Goal: Task Accomplishment & Management: Manage account settings

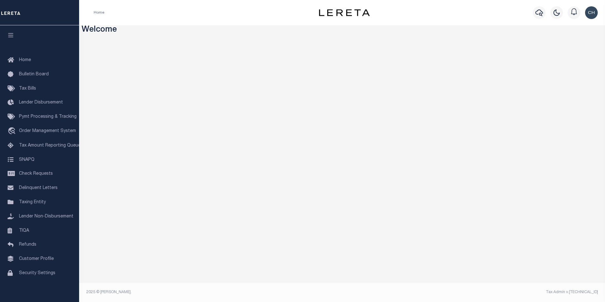
click at [115, 0] on div "Home Profile Sign out" at bounding box center [342, 12] width 526 height 25
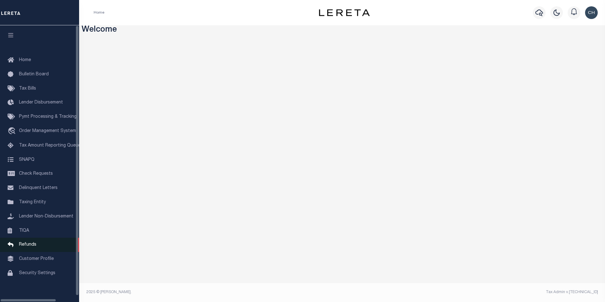
scroll to position [2, 0]
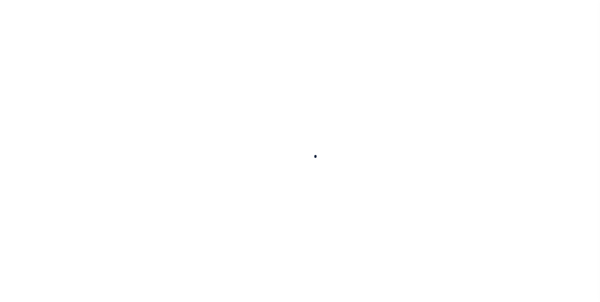
select select
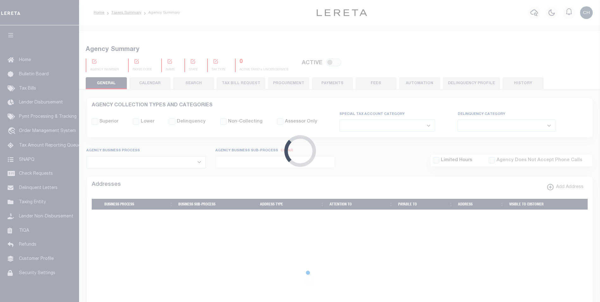
checkbox input "false"
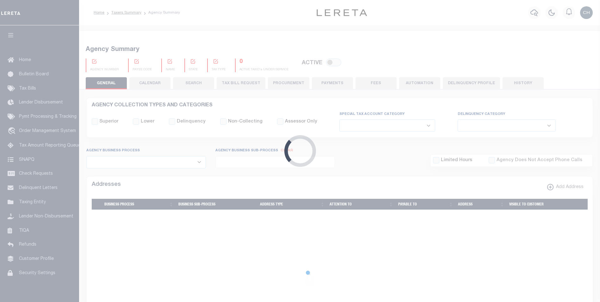
checkbox input "false"
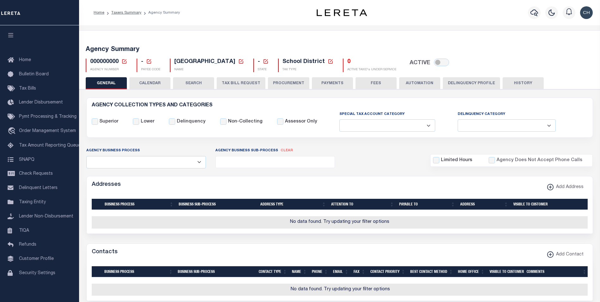
click at [138, 82] on button "CALENDAR" at bounding box center [149, 83] width 41 height 12
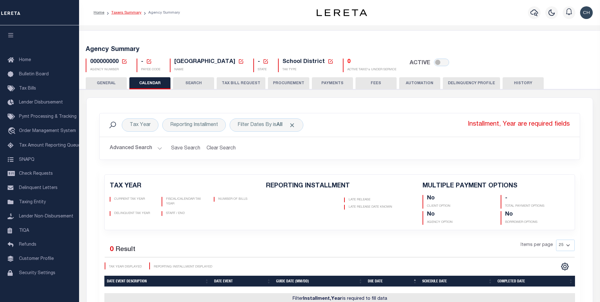
click at [115, 11] on link "Taxers Summary" at bounding box center [126, 13] width 30 height 4
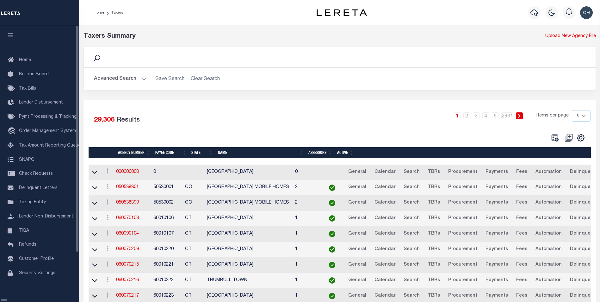
scroll to position [46, 0]
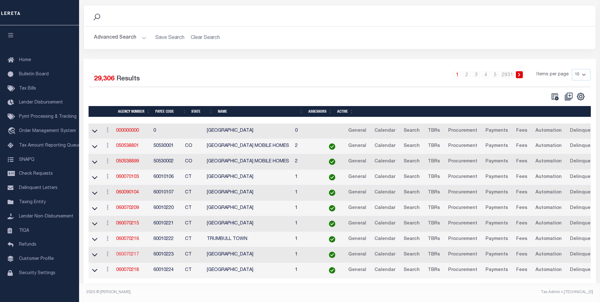
click at [127, 252] on link "060070217" at bounding box center [127, 254] width 23 height 4
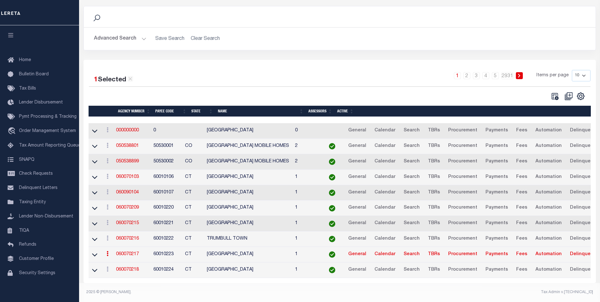
scroll to position [45, 0]
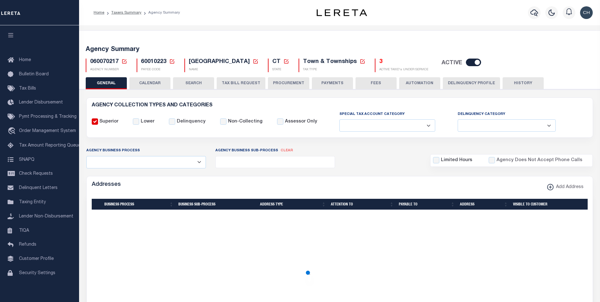
select select
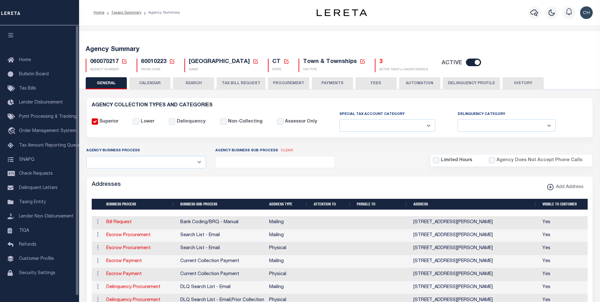
click at [147, 82] on button "CALENDAR" at bounding box center [149, 83] width 41 height 12
